Goal: Information Seeking & Learning: Learn about a topic

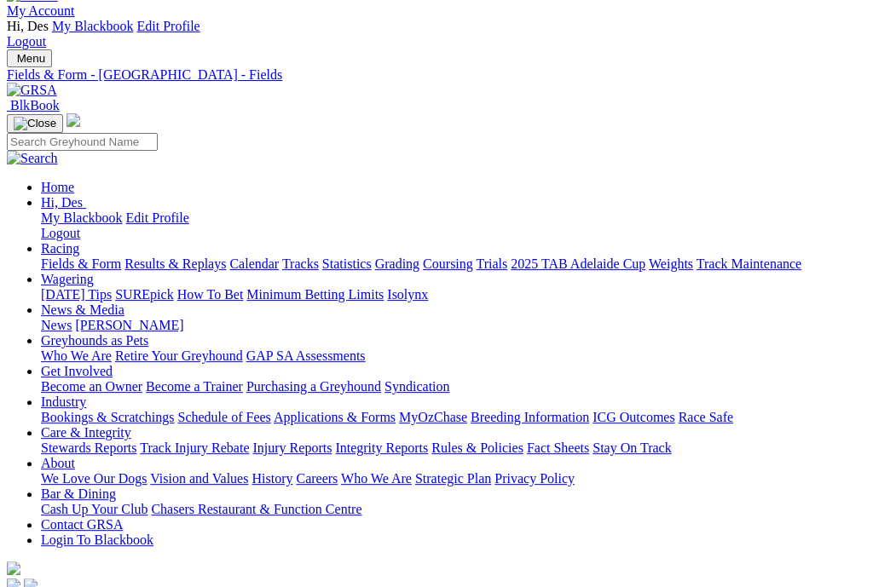
scroll to position [40, 3]
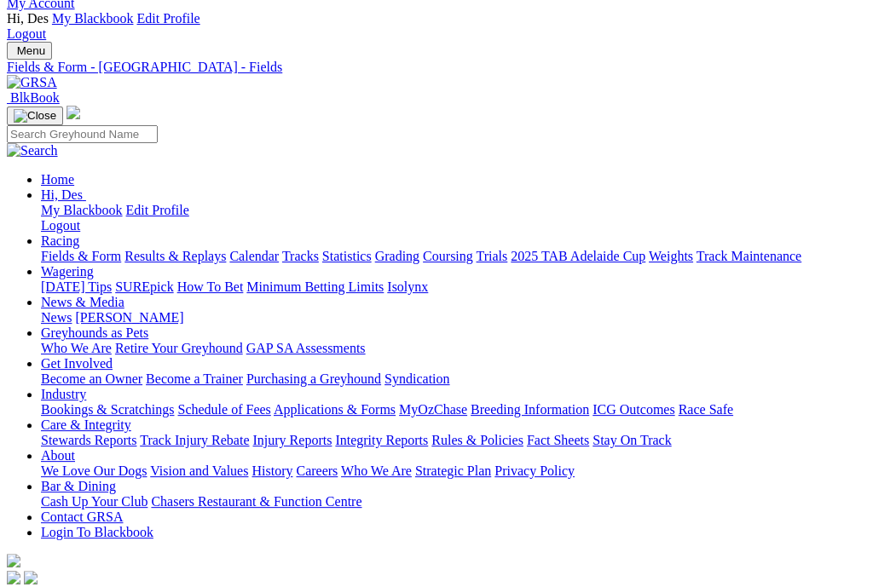
click at [86, 249] on link "Fields & Form" at bounding box center [81, 256] width 80 height 14
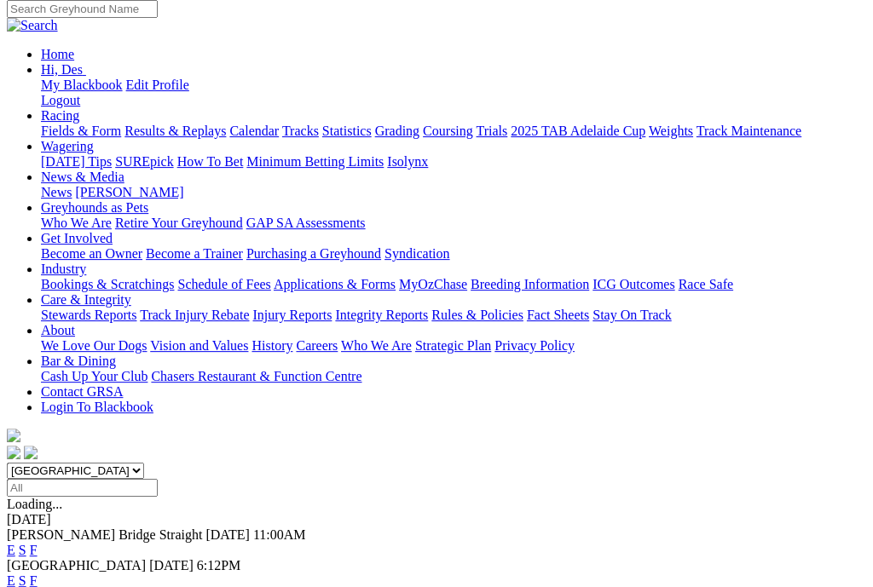
scroll to position [164, 0]
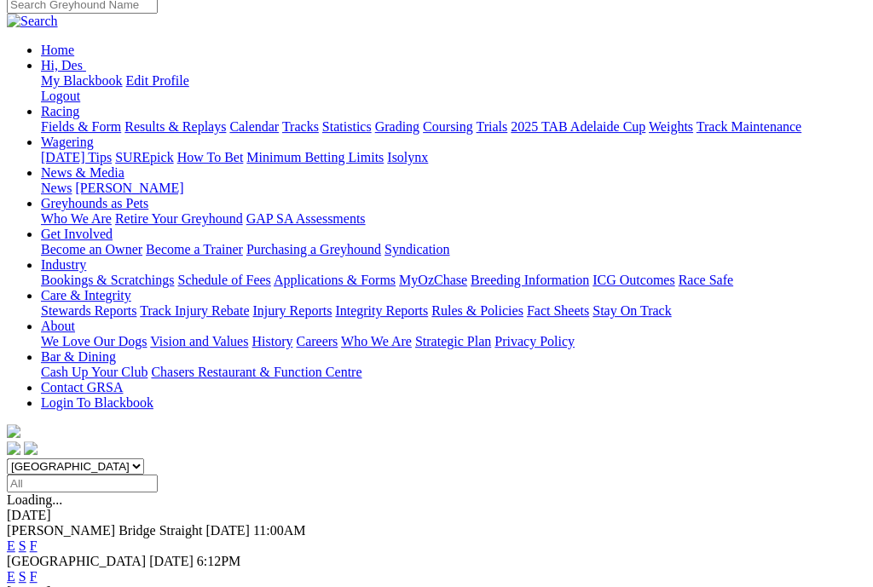
click at [37, 569] on link "F" at bounding box center [34, 576] width 8 height 14
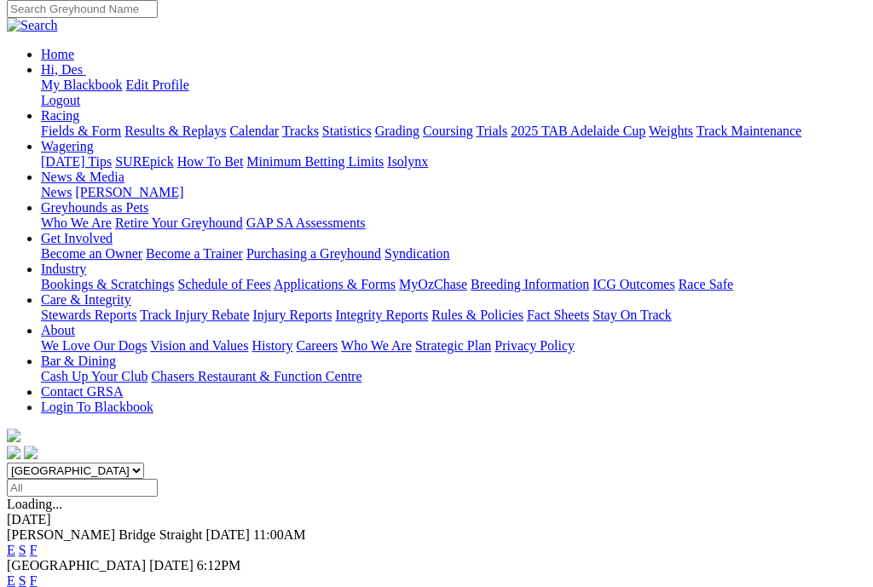
scroll to position [169, 0]
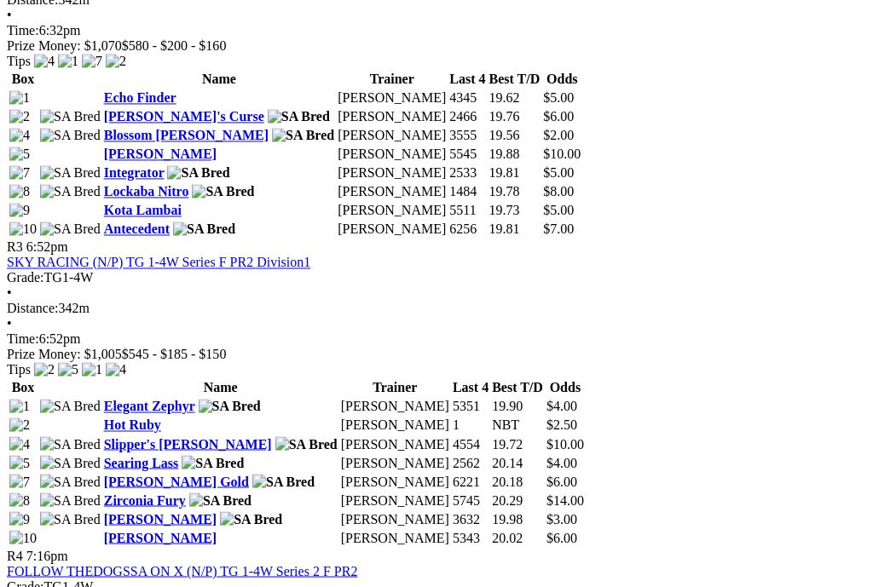
scroll to position [1309, 21]
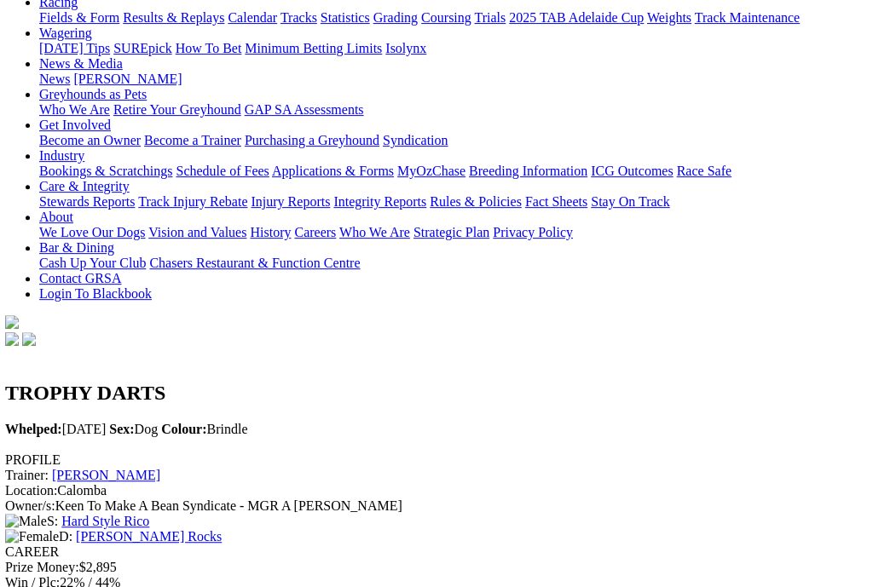
scroll to position [0, 2]
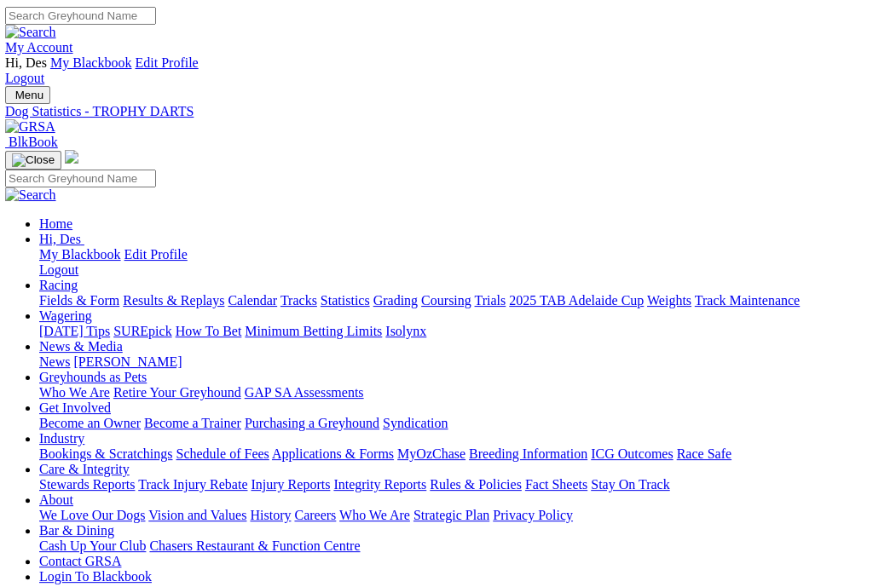
click at [82, 293] on link "Fields & Form" at bounding box center [79, 300] width 80 height 14
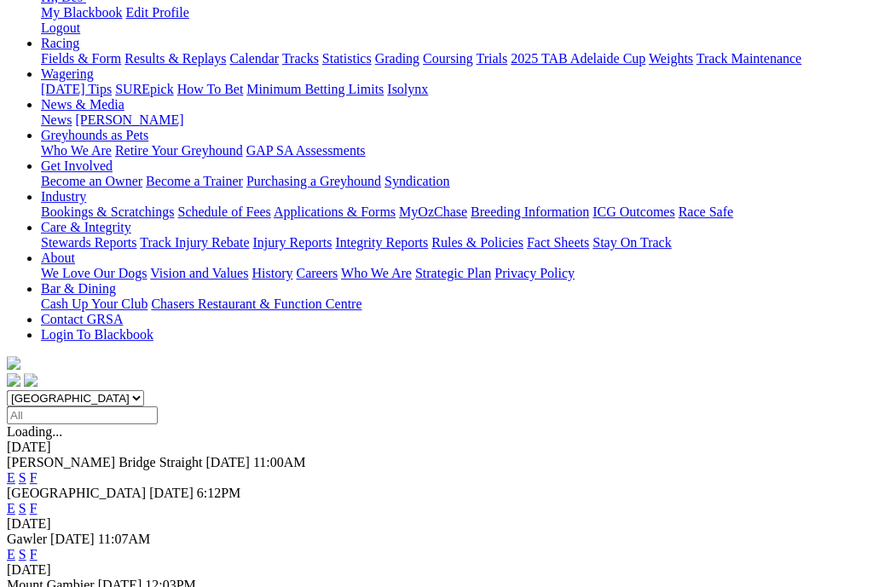
scroll to position [222, 0]
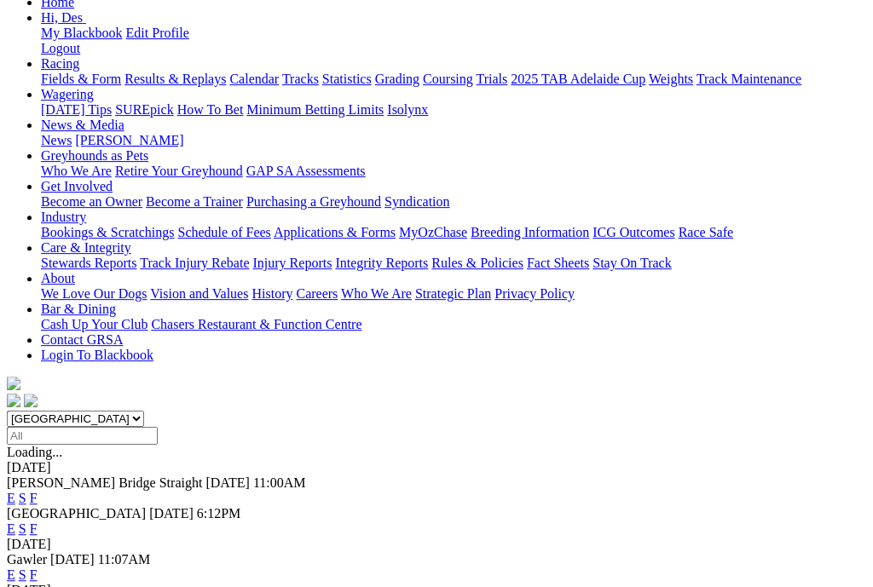
click at [37, 568] on link "F" at bounding box center [34, 575] width 8 height 14
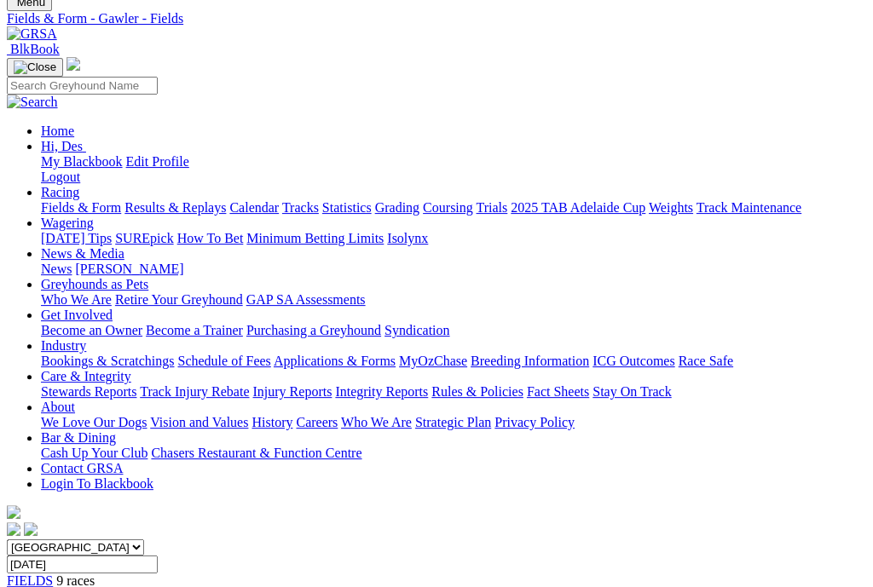
scroll to position [94, 0]
